Goal: Navigation & Orientation: Go to known website

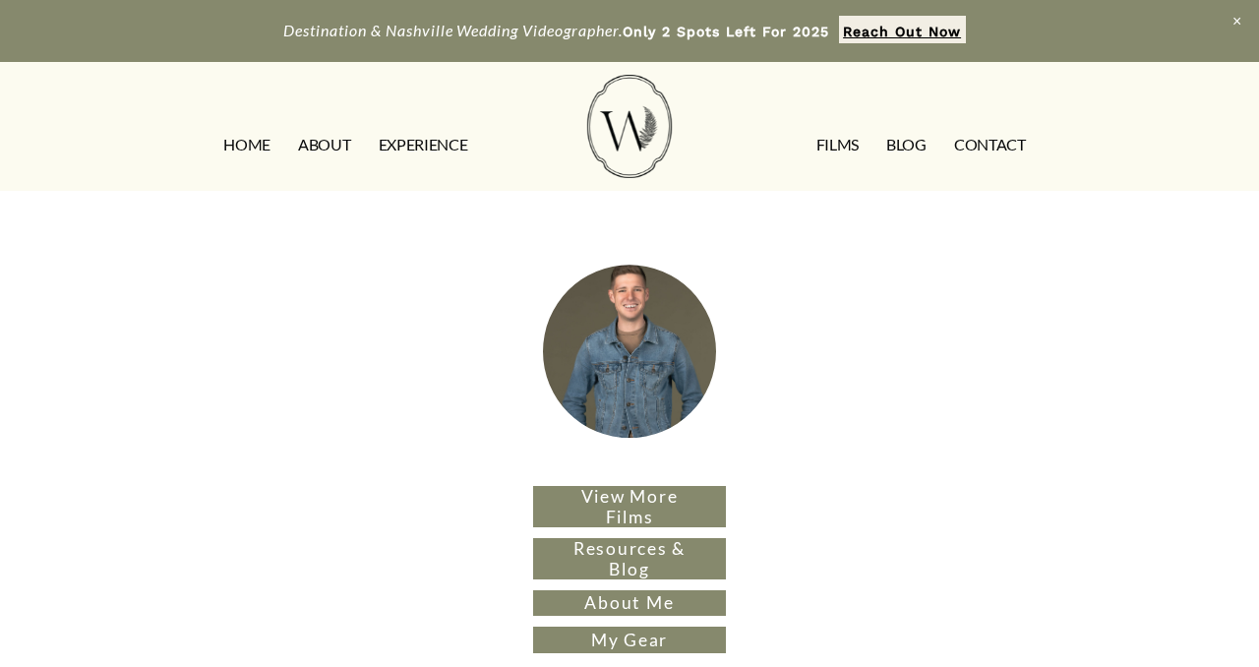
click at [245, 140] on link "HOME" at bounding box center [246, 144] width 47 height 31
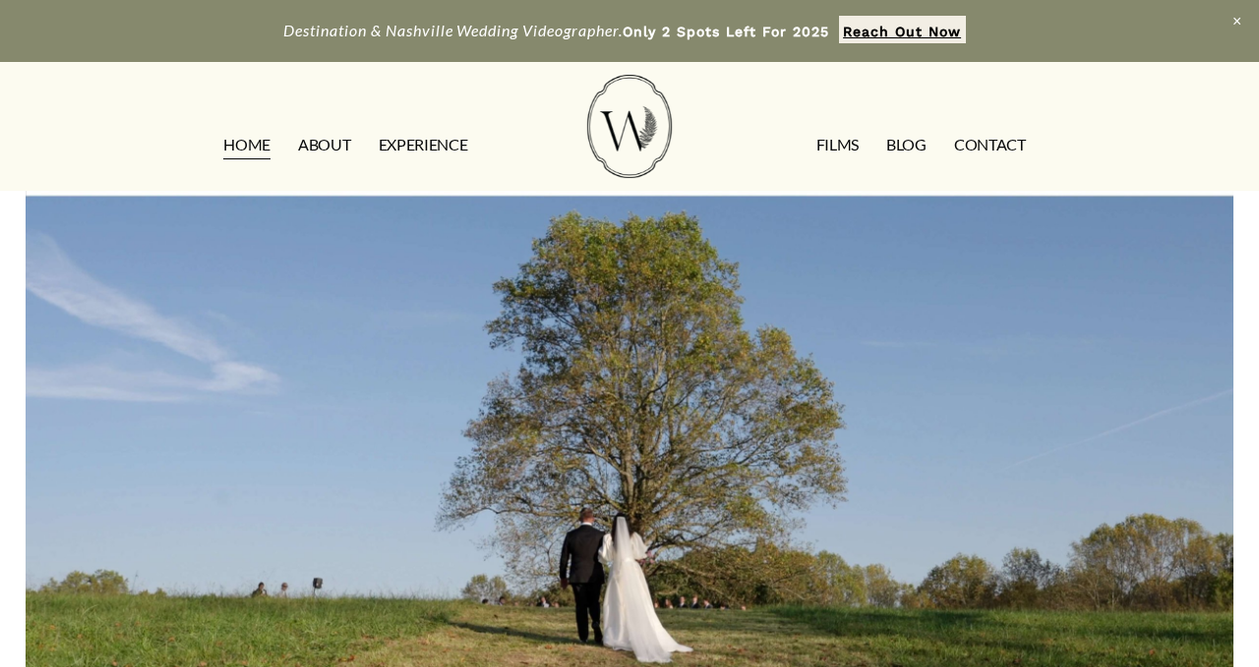
click at [609, 176] on img at bounding box center [629, 126] width 85 height 103
